Goal: Communication & Community: Ask a question

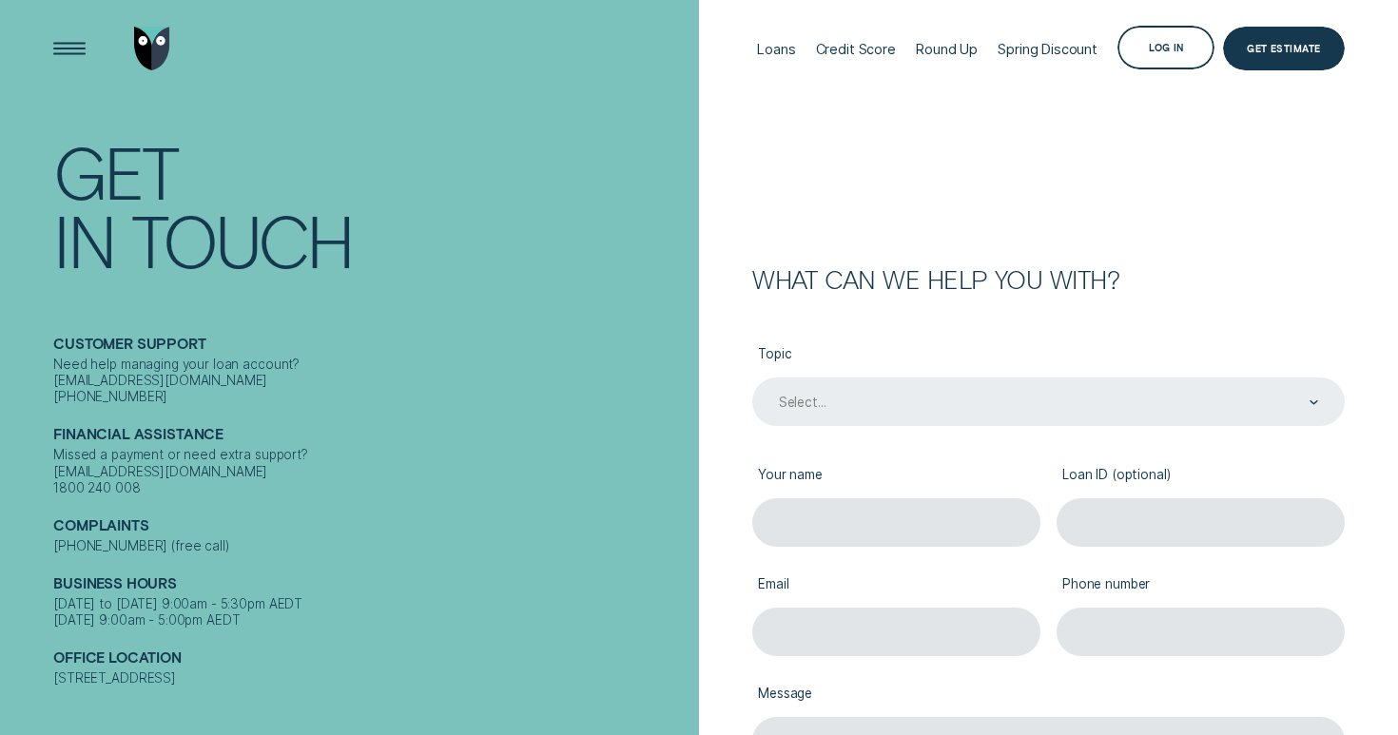
click at [907, 408] on div "Select..." at bounding box center [1048, 403] width 542 height 18
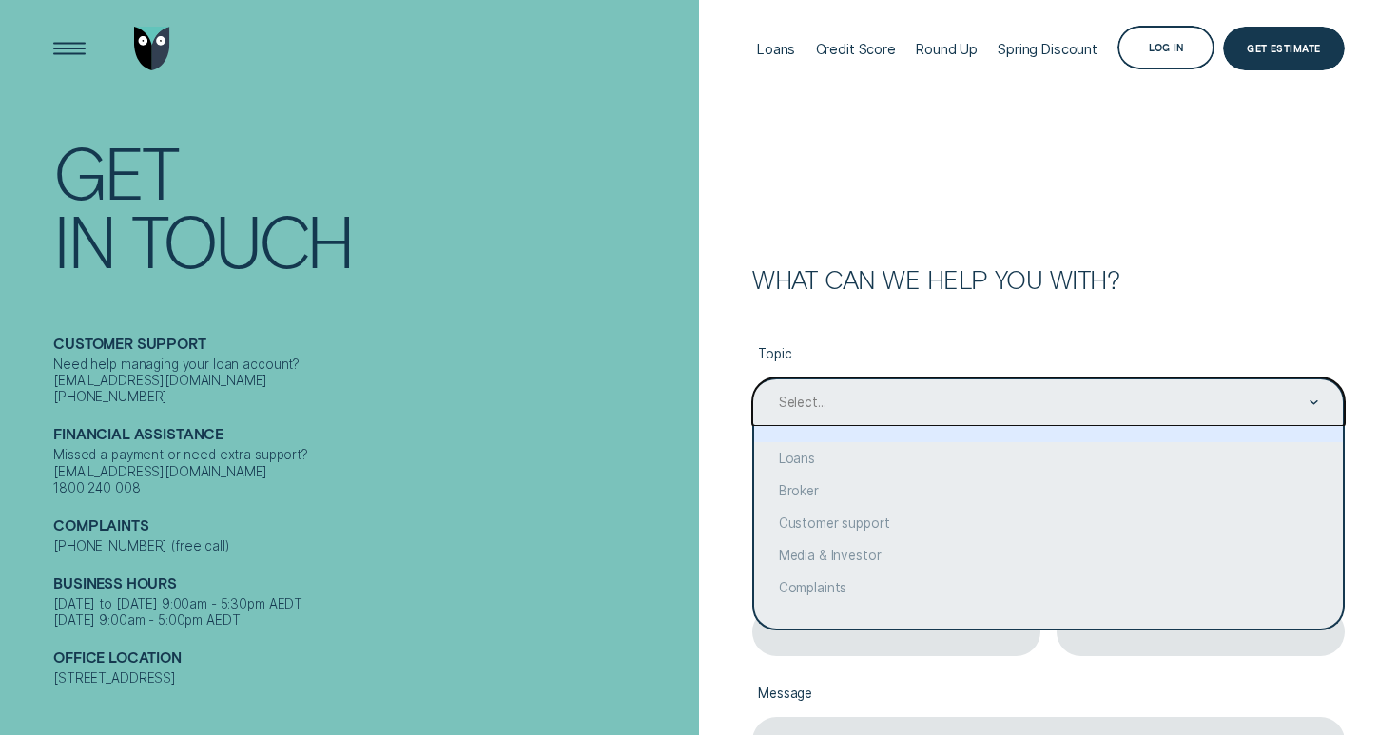
click at [1314, 404] on icon "Contact form" at bounding box center [1313, 402] width 7 height 3
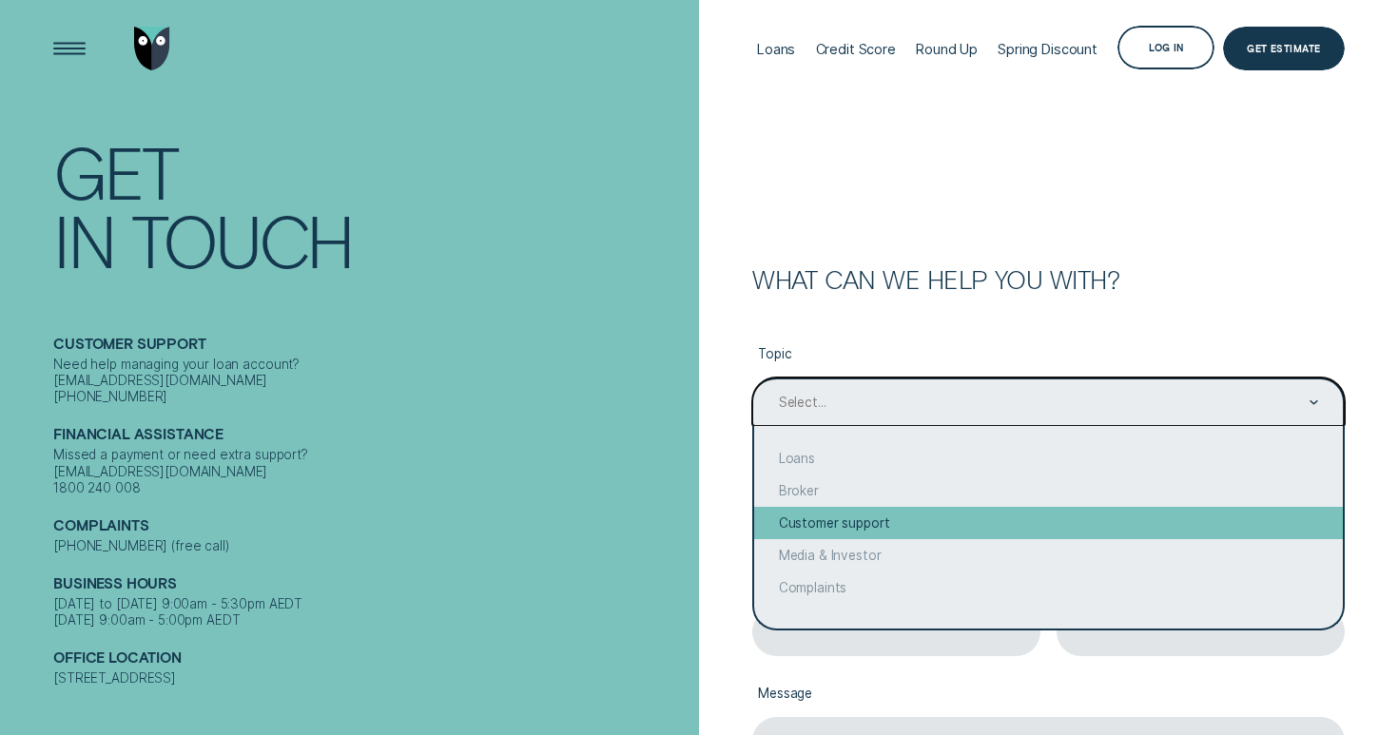
click at [1033, 522] on div "Customer support" at bounding box center [1048, 523] width 589 height 32
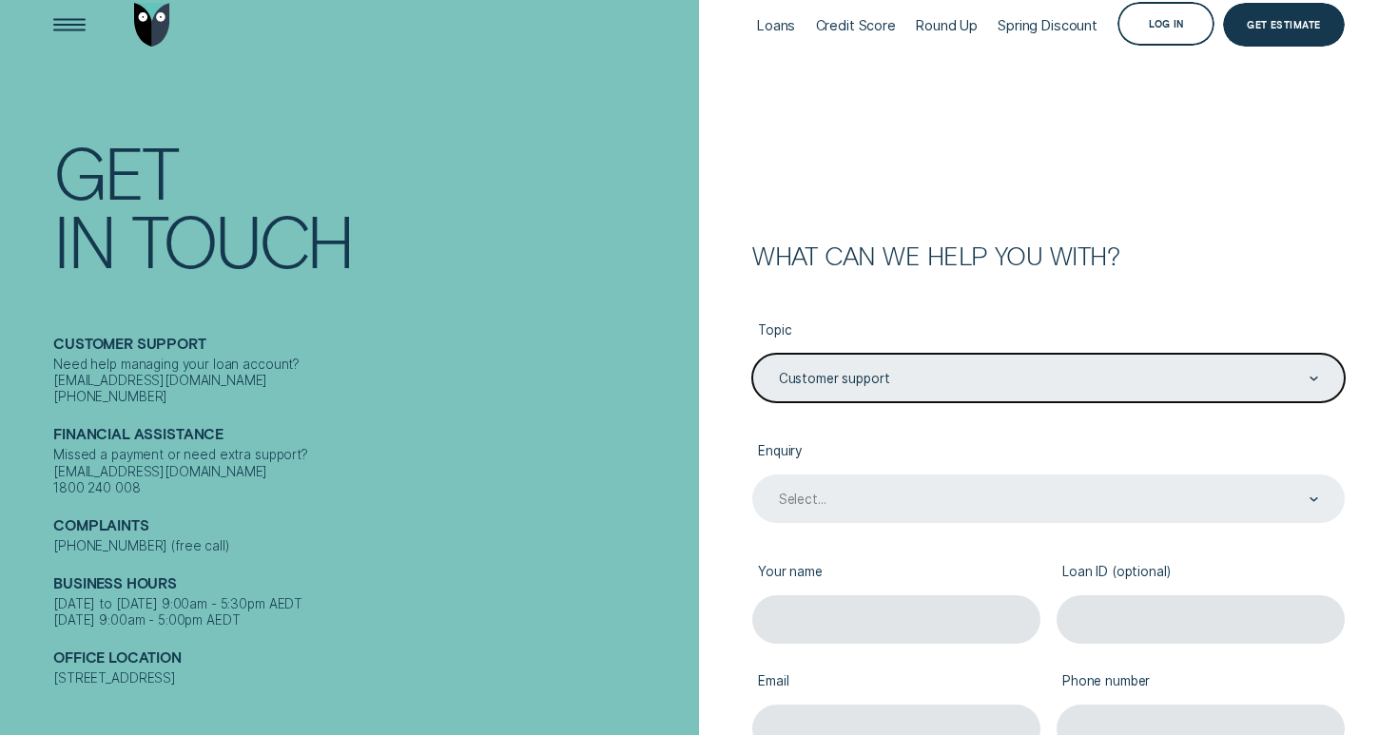
click at [920, 523] on div "Select..." at bounding box center [1048, 498] width 592 height 48
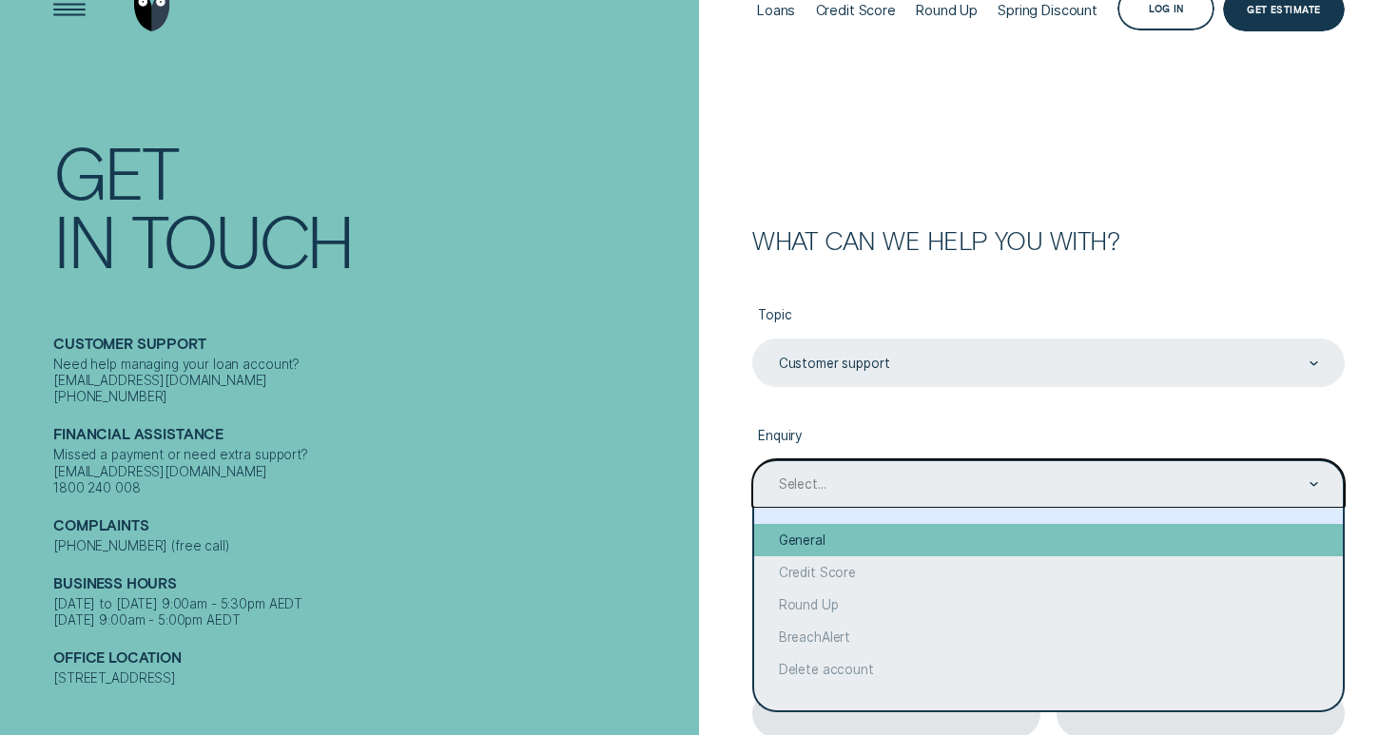
scroll to position [48, 0]
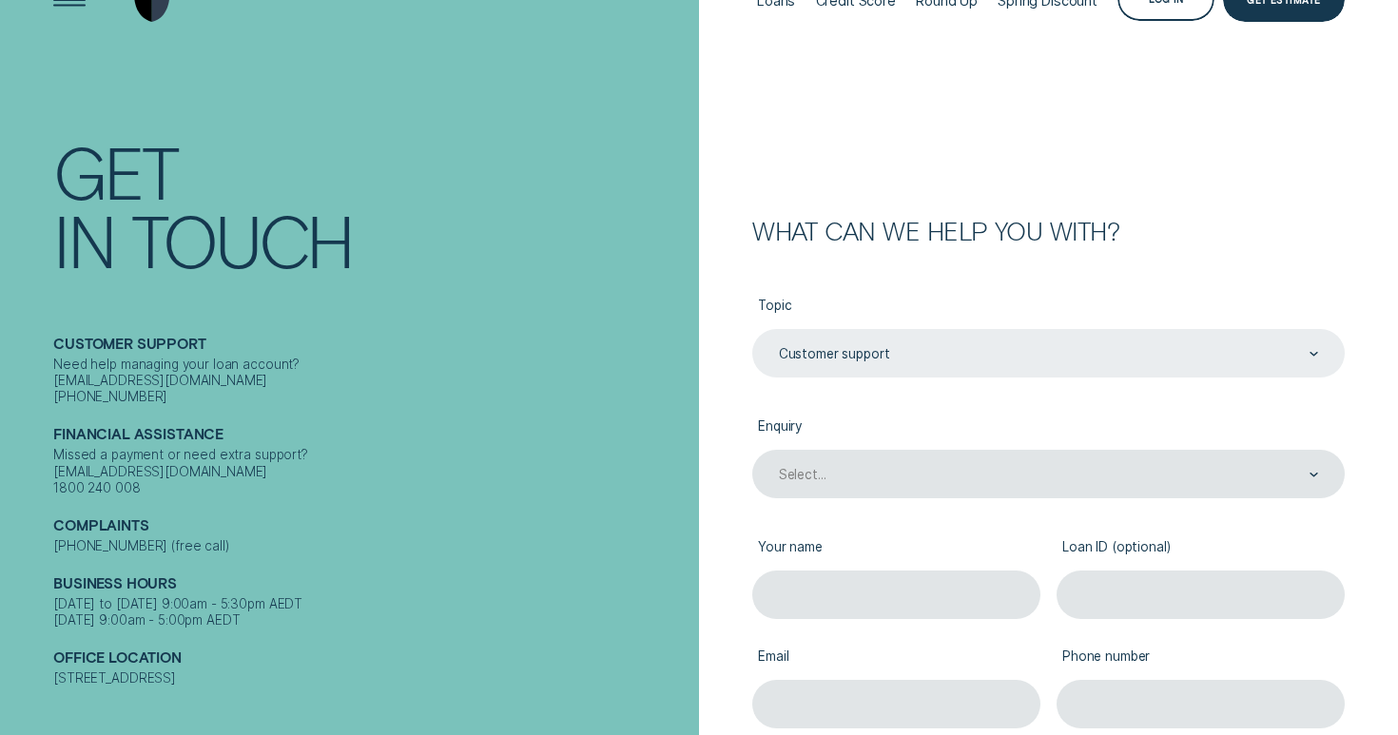
click at [875, 406] on label "Enquiry" at bounding box center [1048, 427] width 592 height 45
click at [882, 337] on div "Customer support" at bounding box center [1048, 353] width 592 height 48
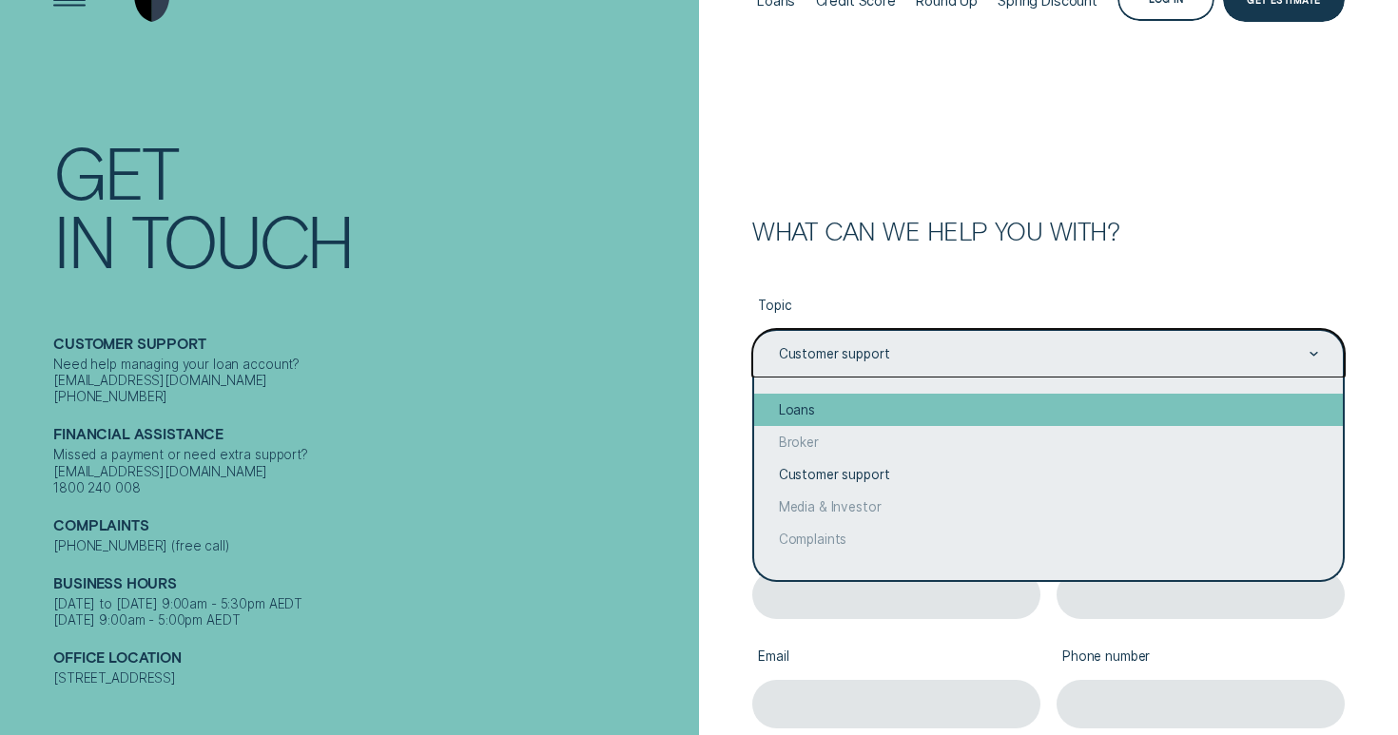
click at [796, 399] on div "Loans" at bounding box center [1048, 410] width 589 height 32
type input "Loans"
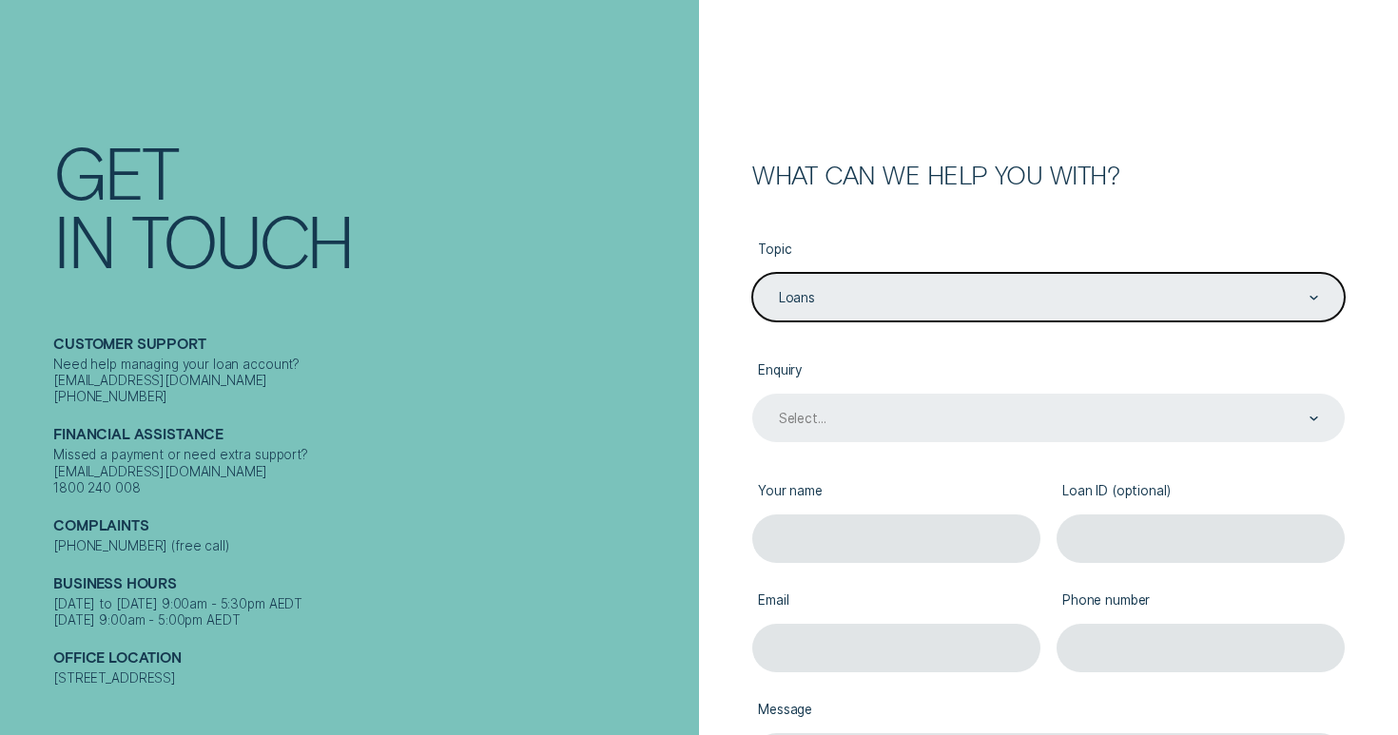
click at [834, 442] on div "Select..." at bounding box center [1048, 418] width 592 height 48
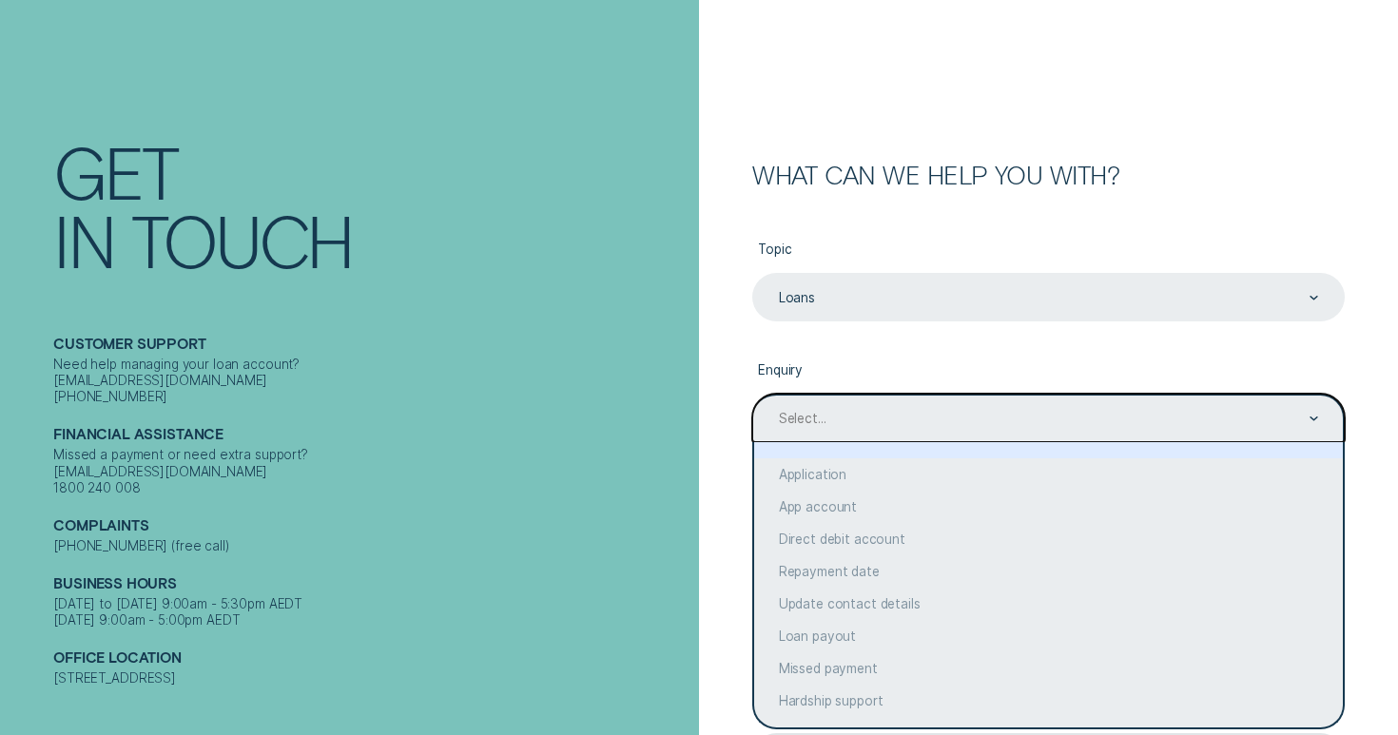
scroll to position [107, 0]
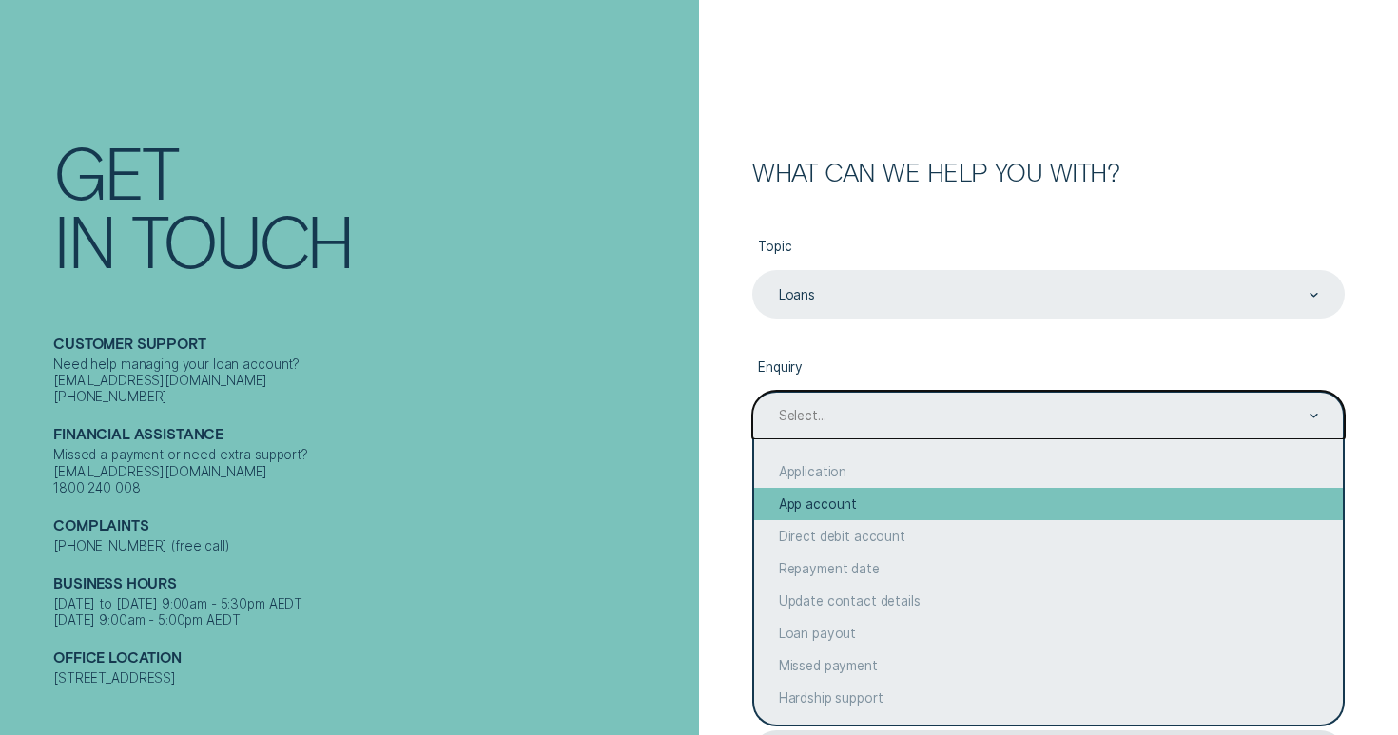
click at [895, 507] on div "App account" at bounding box center [1048, 504] width 589 height 32
type input "App account"
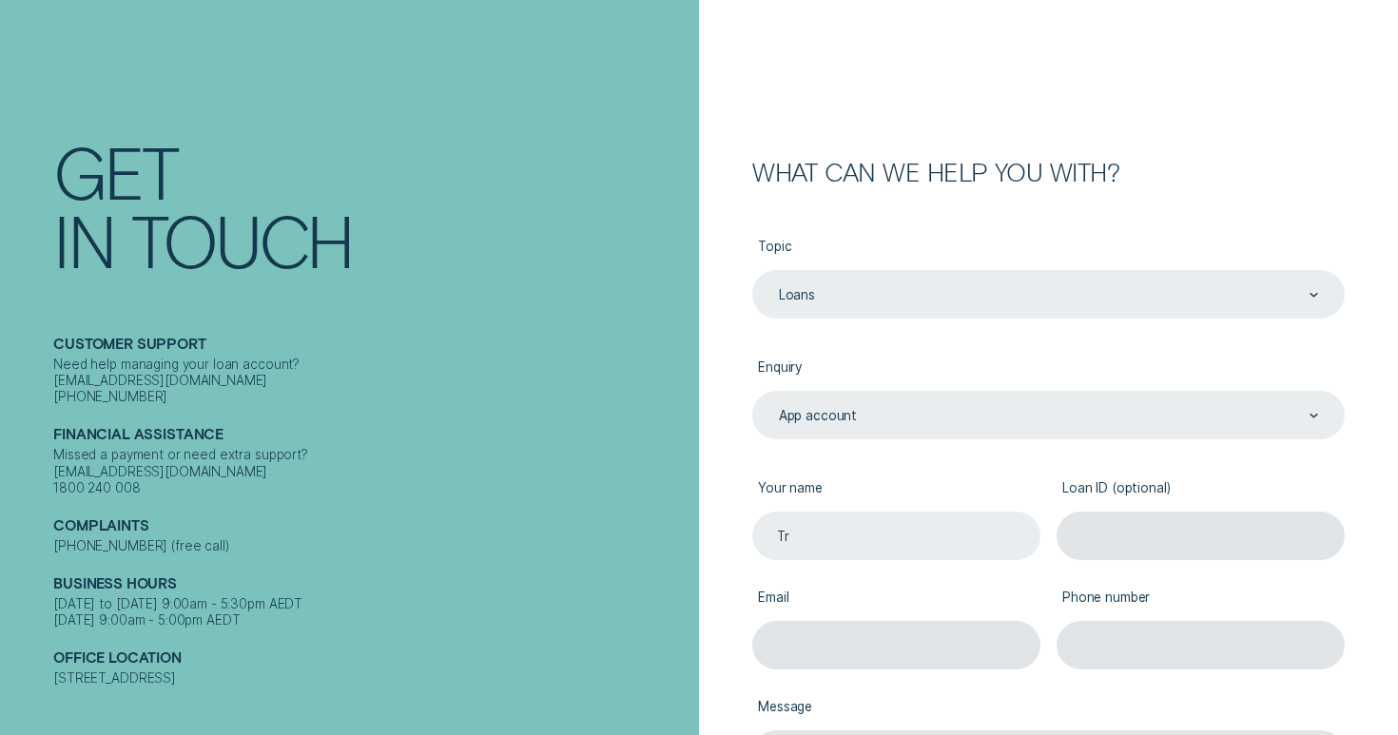
type input "T"
